Goal: Task Accomplishment & Management: Manage account settings

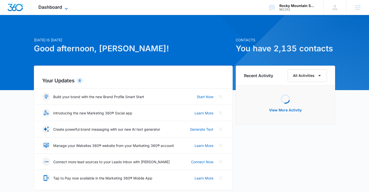
click at [63, 8] on icon at bounding box center [66, 9] width 6 height 6
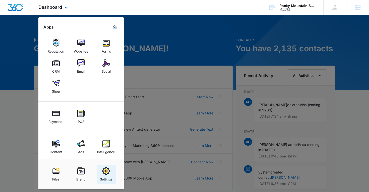
click at [104, 177] on div "Settings" at bounding box center [106, 178] width 13 height 7
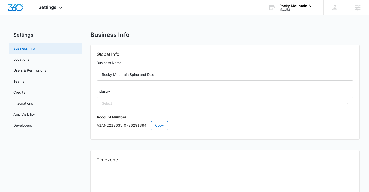
select select "33"
select select "US"
select select "America/[GEOGRAPHIC_DATA]"
click at [39, 68] on link "Users & Permissions" at bounding box center [29, 70] width 33 height 5
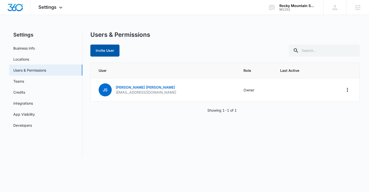
click at [111, 50] on button "Invite User" at bounding box center [104, 51] width 29 height 12
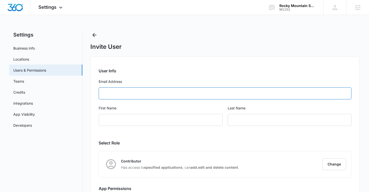
click at [118, 93] on input "Email Address" at bounding box center [225, 94] width 253 height 12
paste input "[EMAIL_ADDRESS][DOMAIN_NAME]"
type input "[EMAIL_ADDRESS][DOMAIN_NAME]"
type input "Austin"
type input "[PERSON_NAME]"
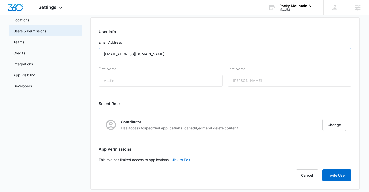
scroll to position [43, 0]
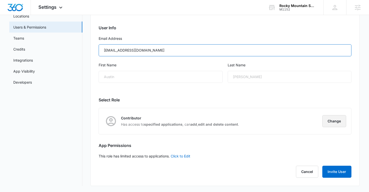
type input "[EMAIL_ADDRESS][DOMAIN_NAME]"
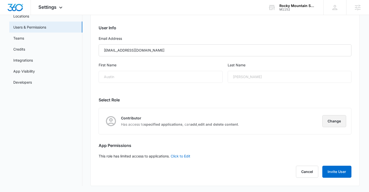
click at [331, 119] on button "Change" at bounding box center [334, 121] width 24 height 12
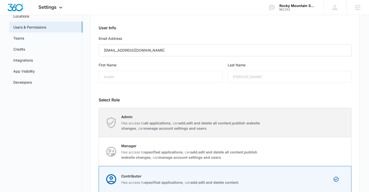
click at [163, 121] on strong "all applications" at bounding box center [157, 123] width 26 height 4
click at [99, 123] on input "Admin Has access to all applications , can add , edit and delete all content , …" at bounding box center [99, 123] width 0 height 0
radio input "true"
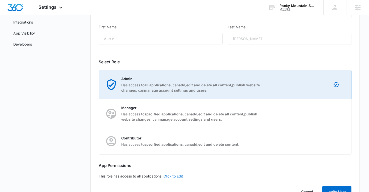
scroll to position [101, 0]
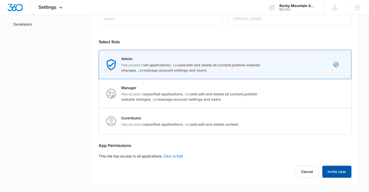
click at [333, 169] on button "Invite User" at bounding box center [336, 172] width 29 height 12
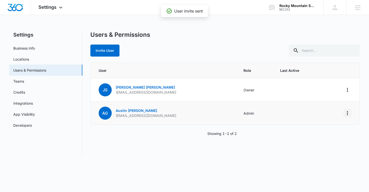
click at [347, 112] on icon "Actions" at bounding box center [346, 113] width 1 height 4
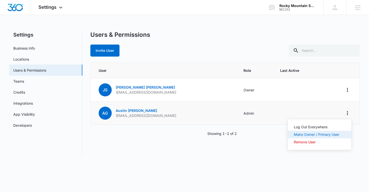
click at [323, 136] on div "Make Owner / Primary User" at bounding box center [316, 135] width 45 height 4
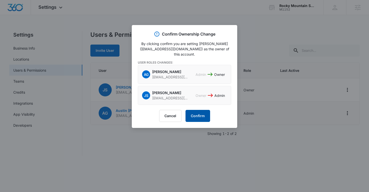
click at [200, 118] on button "Confirm" at bounding box center [197, 116] width 25 height 12
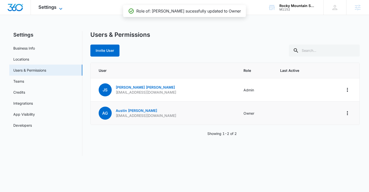
click at [60, 7] on icon at bounding box center [61, 9] width 6 height 6
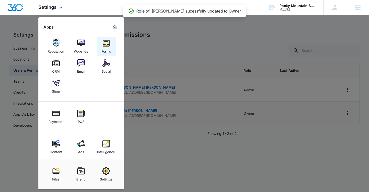
click at [108, 47] on div "Forms" at bounding box center [106, 50] width 10 height 7
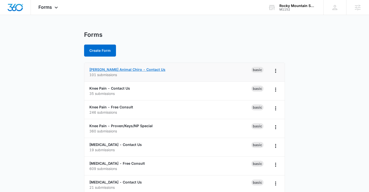
click at [121, 69] on link "[PERSON_NAME] Animal Chiro - Contact Us" at bounding box center [127, 69] width 76 height 4
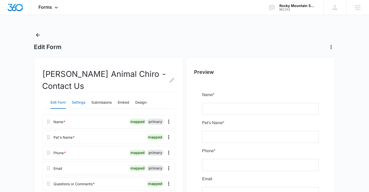
click at [78, 104] on button "Settings" at bounding box center [79, 103] width 14 height 12
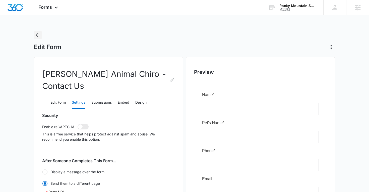
click at [38, 34] on icon "Back" at bounding box center [38, 35] width 4 height 4
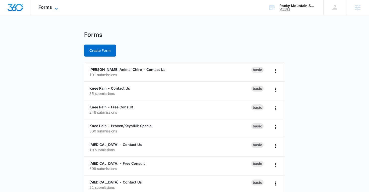
click at [56, 9] on icon at bounding box center [56, 9] width 6 height 6
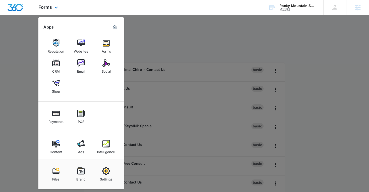
click at [115, 28] on img "Marketing 360® Dashboard" at bounding box center [115, 27] width 6 height 6
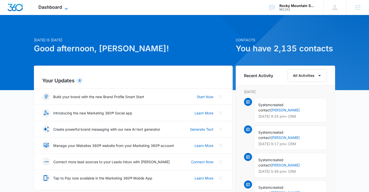
click at [57, 8] on span "Dashboard" at bounding box center [50, 7] width 24 height 5
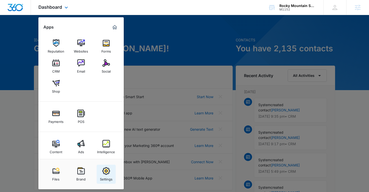
click at [107, 178] on div "Settings" at bounding box center [106, 178] width 13 height 7
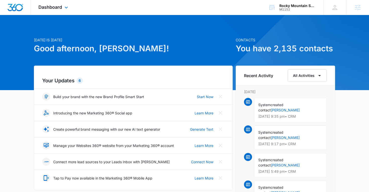
select select "33"
select select "US"
select select "America/[GEOGRAPHIC_DATA]"
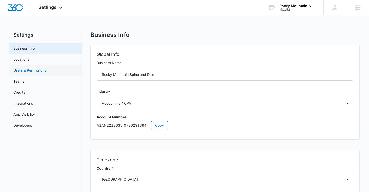
click at [46, 69] on link "Users & Permissions" at bounding box center [29, 70] width 33 height 5
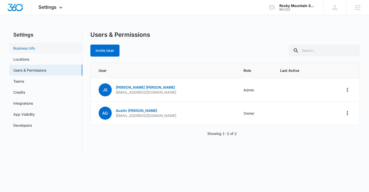
click at [35, 46] on link "Business Info" at bounding box center [24, 48] width 22 height 5
select select "33"
select select "US"
select select "America/[GEOGRAPHIC_DATA]"
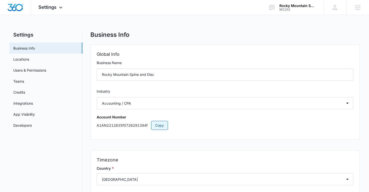
click at [157, 123] on span "Copy" at bounding box center [159, 126] width 9 height 6
click at [46, 72] on link "Users & Permissions" at bounding box center [29, 70] width 33 height 5
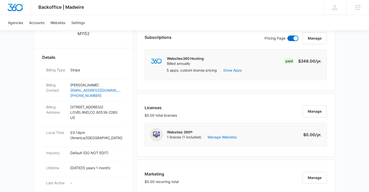
scroll to position [171, 0]
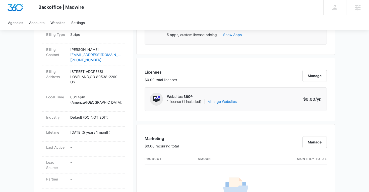
click at [229, 102] on link "Manage Websites" at bounding box center [221, 101] width 29 height 5
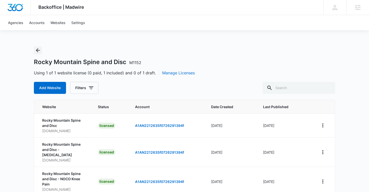
click at [38, 52] on icon "Back" at bounding box center [38, 50] width 6 height 6
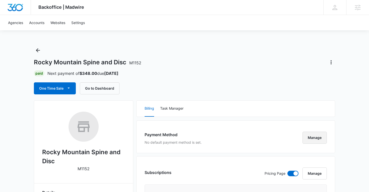
click at [310, 136] on button "Manage" at bounding box center [314, 138] width 24 height 12
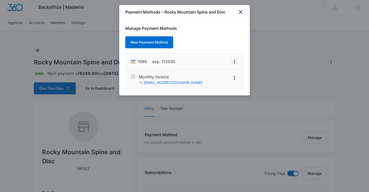
click at [236, 62] on icon "View More" at bounding box center [234, 62] width 6 height 6
click at [217, 39] on div "Set As Default" at bounding box center [214, 40] width 23 height 4
click at [241, 11] on icon "close" at bounding box center [241, 12] width 4 height 4
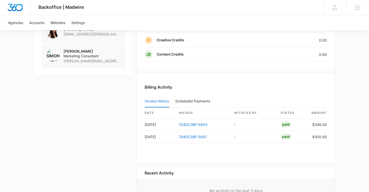
scroll to position [449, 0]
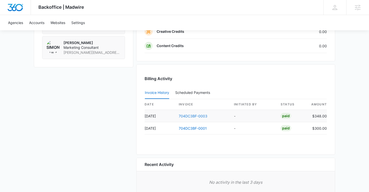
click at [192, 118] on link "704DC3BF-0003" at bounding box center [193, 116] width 29 height 4
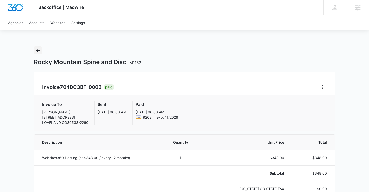
click at [36, 51] on icon "Back" at bounding box center [38, 50] width 4 height 4
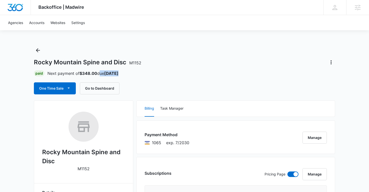
drag, startPoint x: 99, startPoint y: 74, endPoint x: 122, endPoint y: 73, distance: 23.1
click at [122, 74] on div "Paid Next payment of $348.00 due Nov 21" at bounding box center [184, 73] width 301 height 6
copy p "due Nov 21"
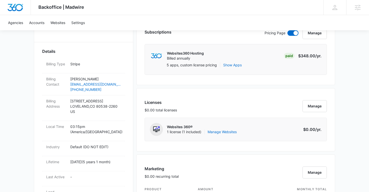
scroll to position [129, 0]
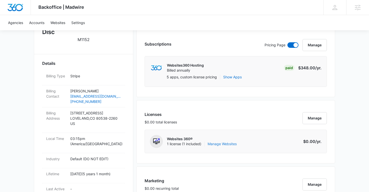
click at [218, 144] on link "Manage Websites" at bounding box center [221, 144] width 29 height 5
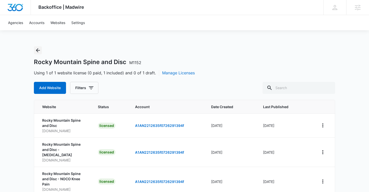
click at [39, 51] on icon "Back" at bounding box center [38, 50] width 6 height 6
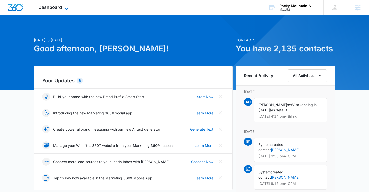
click at [59, 6] on span "Dashboard" at bounding box center [50, 7] width 24 height 5
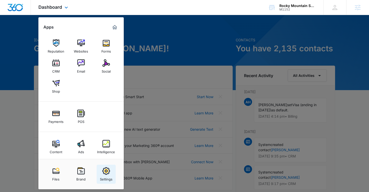
click at [110, 172] on link "Settings" at bounding box center [106, 174] width 19 height 19
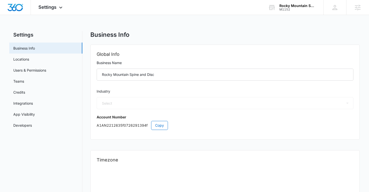
select select "33"
select select "US"
select select "America/[GEOGRAPHIC_DATA]"
click at [41, 68] on link "Users & Permissions" at bounding box center [29, 70] width 33 height 5
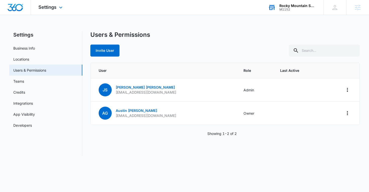
click at [292, 14] on div "Rocky Mountain Spine and Disc M1152 Your Accounts View All" at bounding box center [291, 7] width 63 height 15
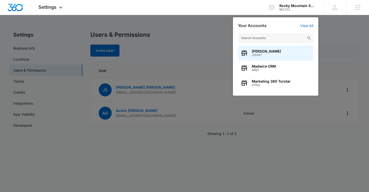
click at [208, 26] on div at bounding box center [184, 96] width 369 height 192
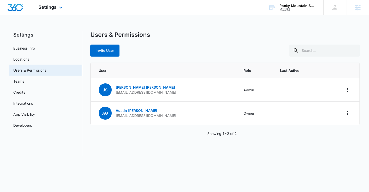
click at [57, 11] on div "Settings Apps Reputation Websites Forms CRM Email Social Shop Payments POS Cont…" at bounding box center [51, 7] width 40 height 15
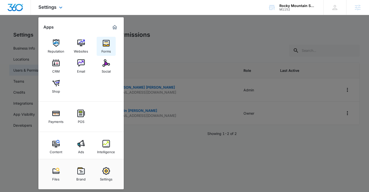
click at [107, 49] on div "Forms" at bounding box center [106, 50] width 10 height 7
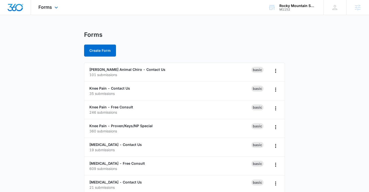
click at [56, 11] on div "Forms Apps Reputation Websites Forms CRM Email Social Shop Payments POS Content…" at bounding box center [49, 7] width 36 height 15
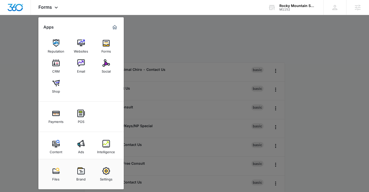
click at [142, 38] on div at bounding box center [184, 96] width 369 height 192
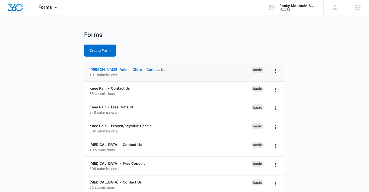
click at [103, 70] on link "[PERSON_NAME] Animal Chiro - Contact Us" at bounding box center [127, 69] width 76 height 4
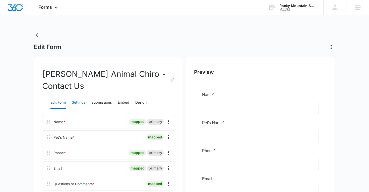
click at [82, 102] on button "Settings" at bounding box center [79, 103] width 14 height 12
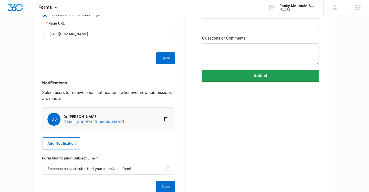
scroll to position [169, 0]
